Goal: Find specific page/section

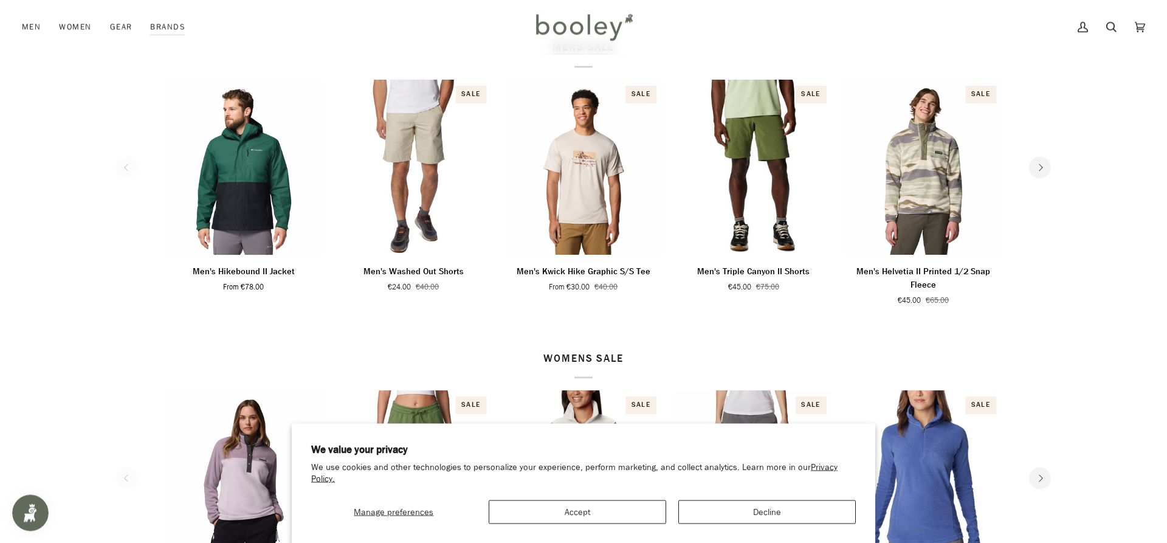
scroll to position [558, 0]
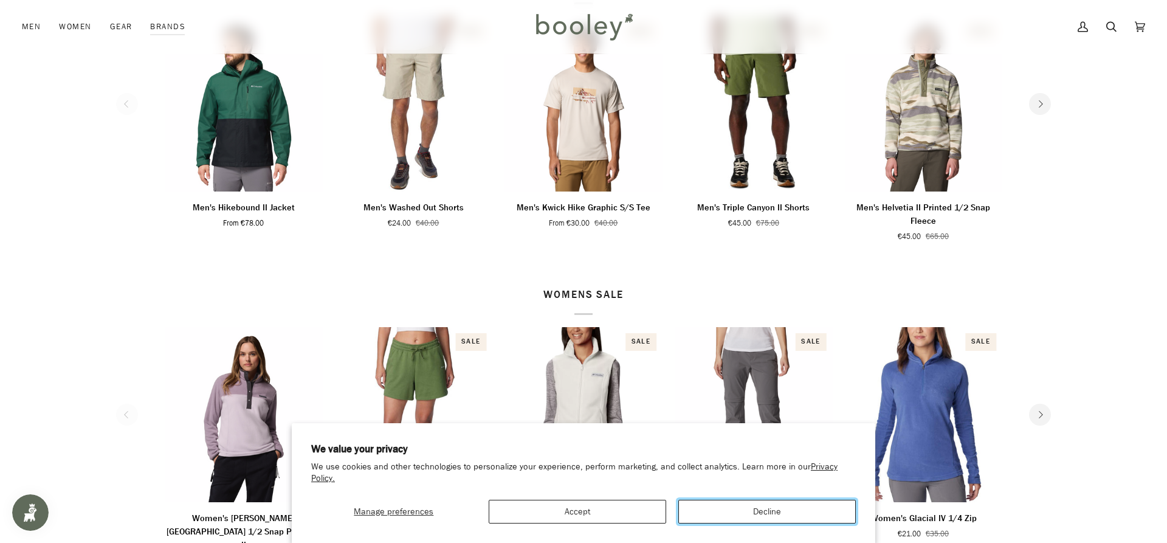
click at [759, 503] on button "Decline" at bounding box center [768, 512] width 178 height 24
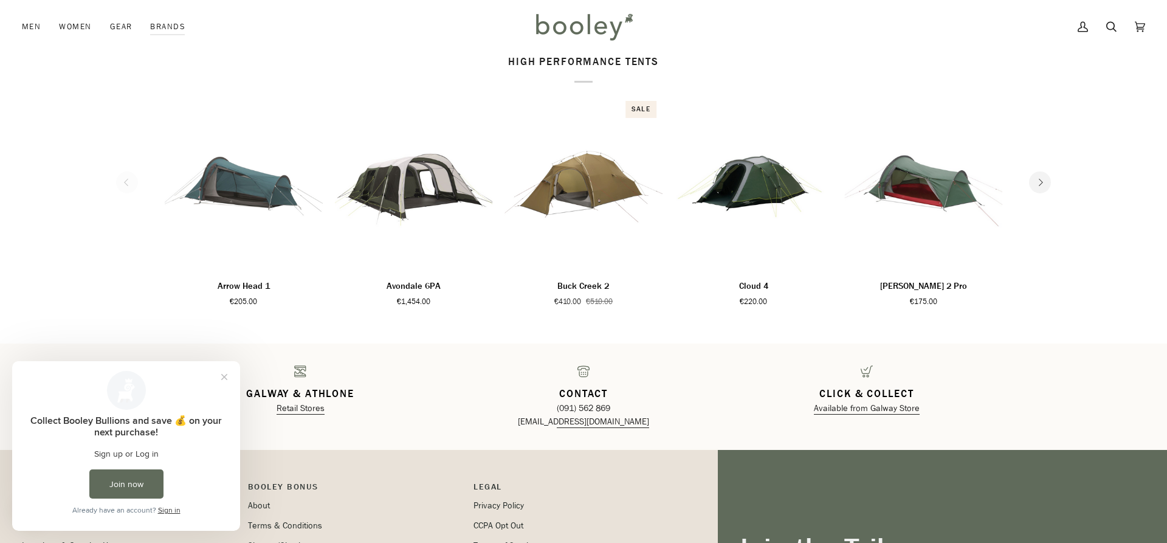
scroll to position [1737, 0]
drag, startPoint x: 222, startPoint y: 375, endPoint x: 223, endPoint y: 367, distance: 7.3
click at [223, 375] on button "Close prompt" at bounding box center [224, 377] width 22 height 22
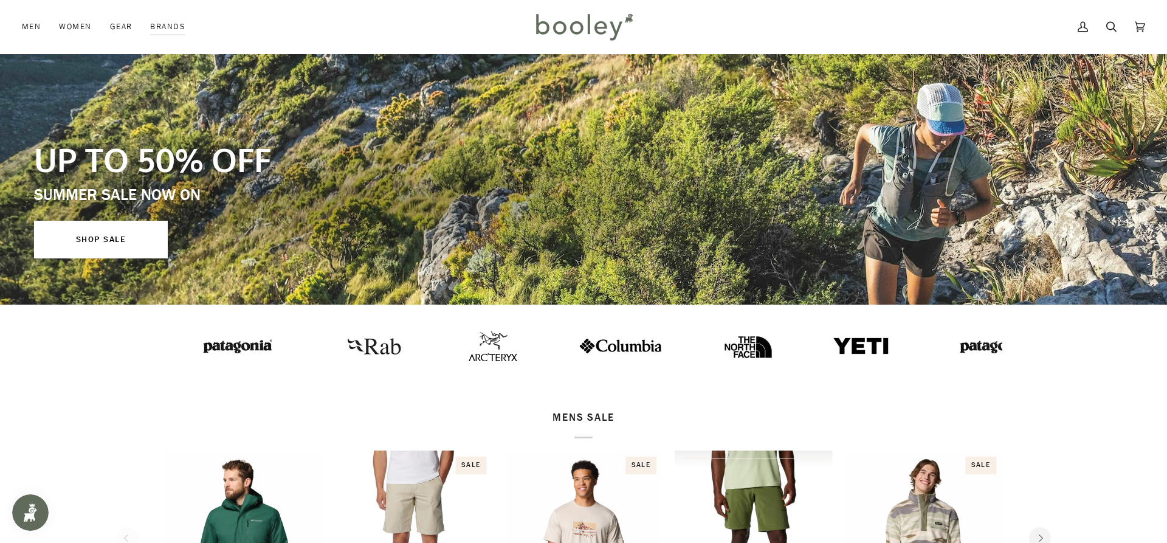
scroll to position [0, 0]
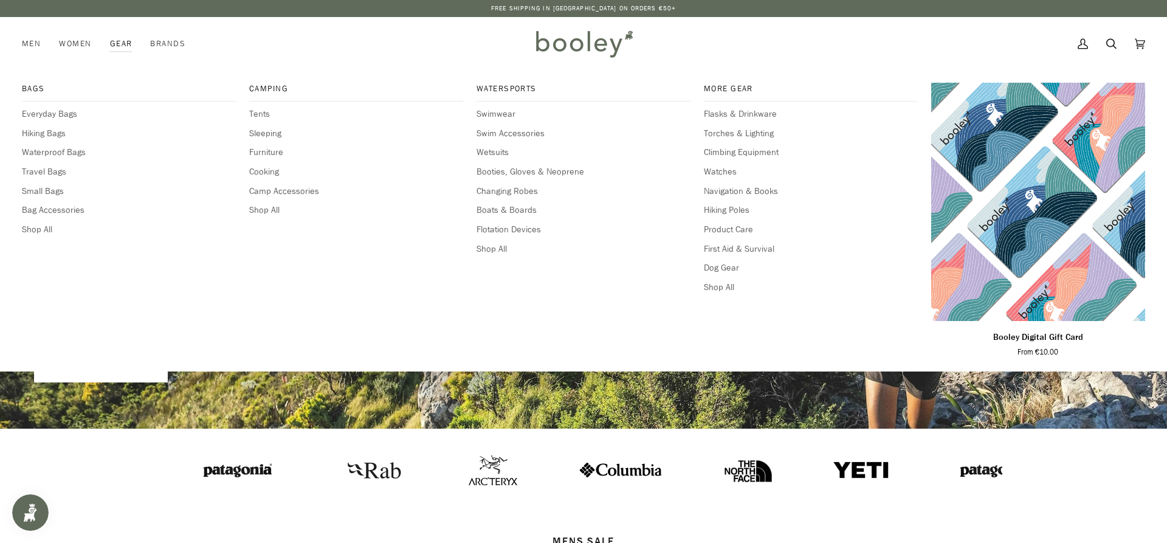
click at [123, 43] on link "Gear" at bounding box center [121, 44] width 41 height 54
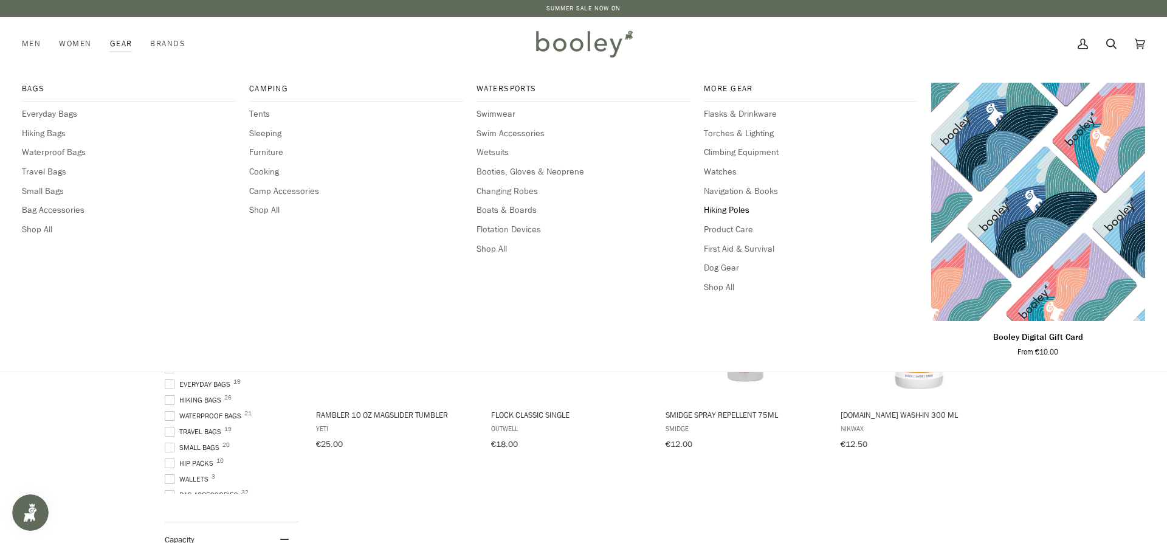
click at [744, 209] on span "Hiking Poles" at bounding box center [811, 210] width 214 height 13
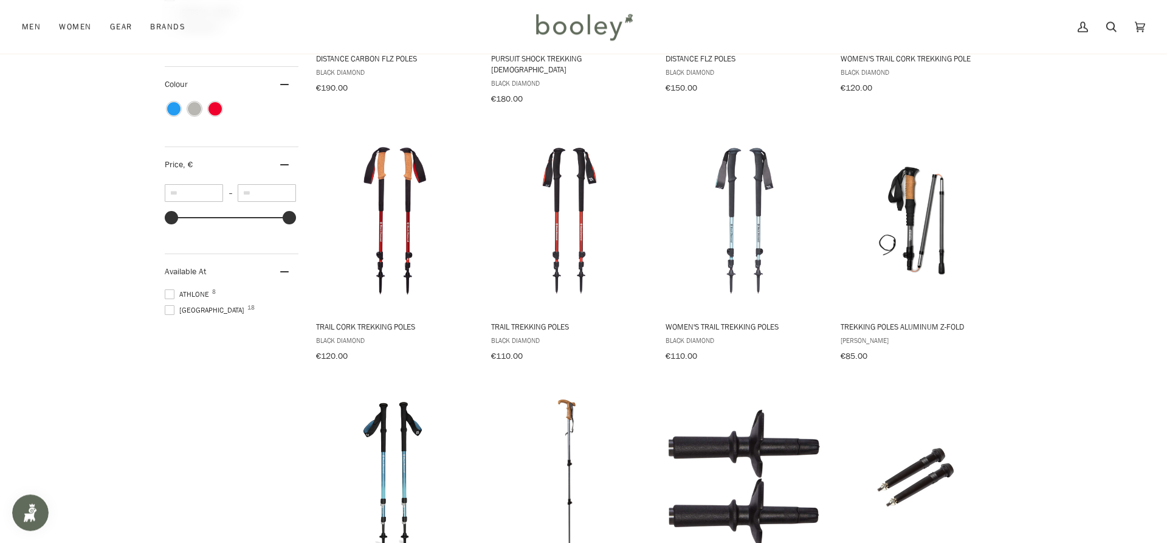
scroll to position [496, 0]
